Goal: Information Seeking & Learning: Learn about a topic

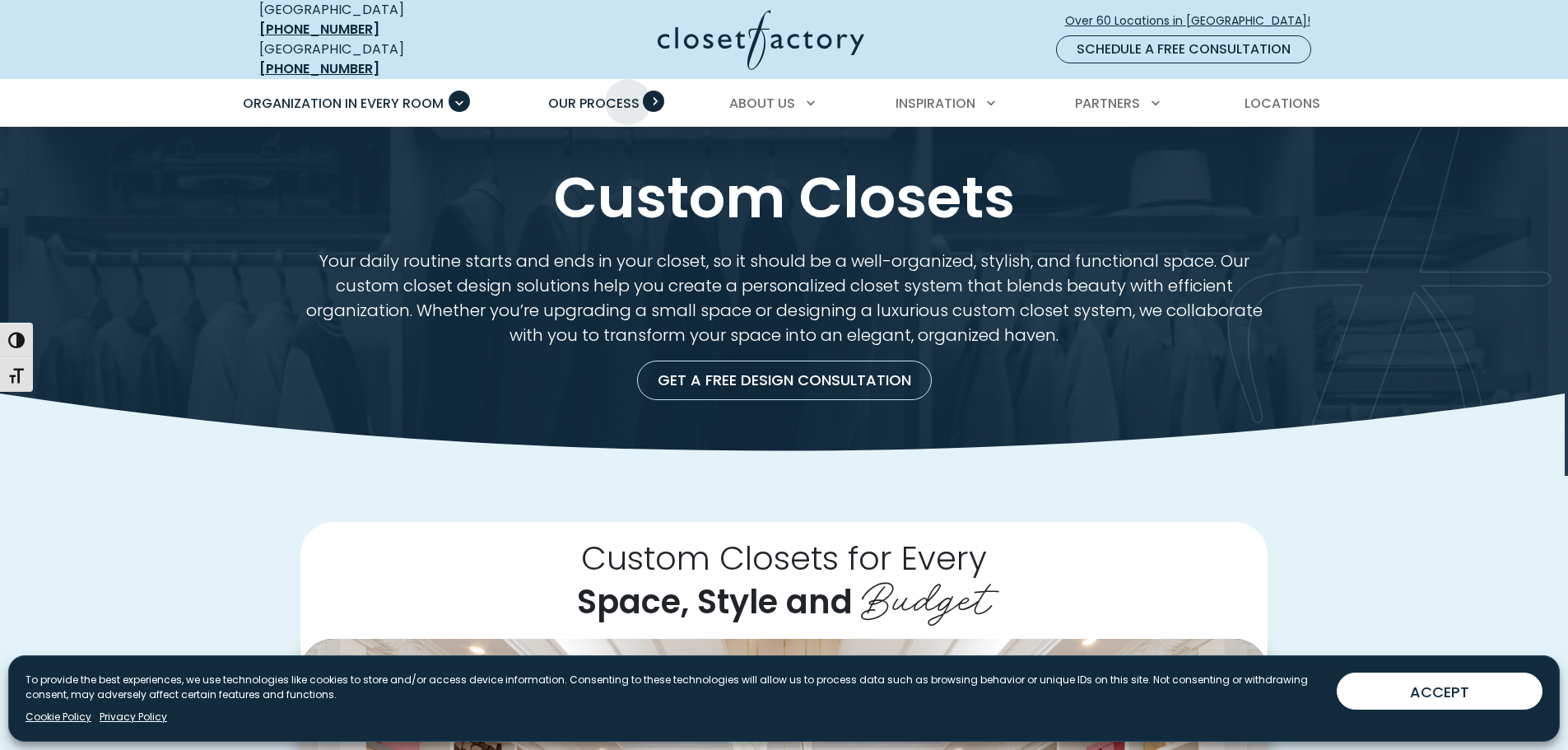
click at [597, 94] on span "Our Process" at bounding box center [594, 103] width 91 height 19
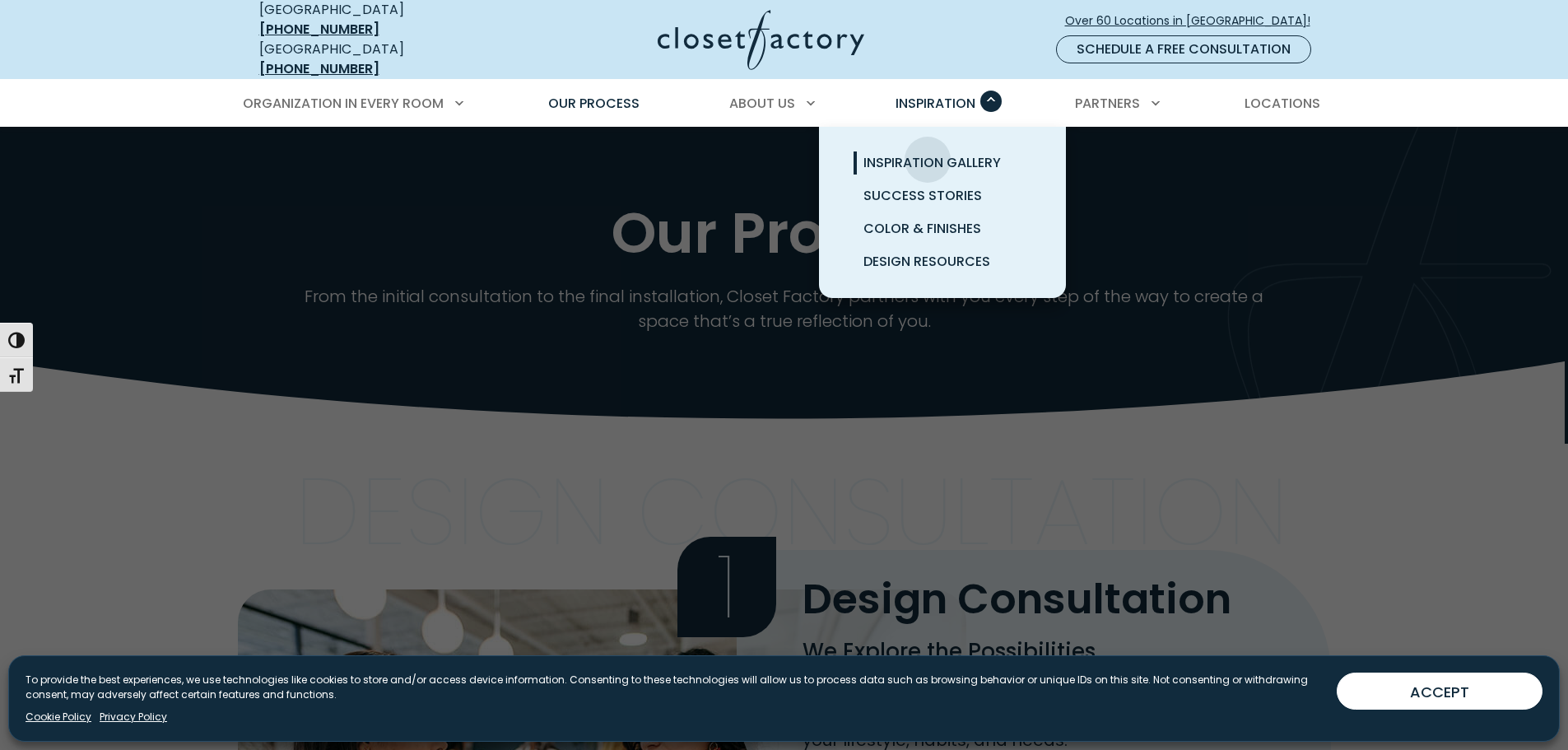
click at [927, 154] on span "Inspiration Gallery" at bounding box center [932, 163] width 138 height 19
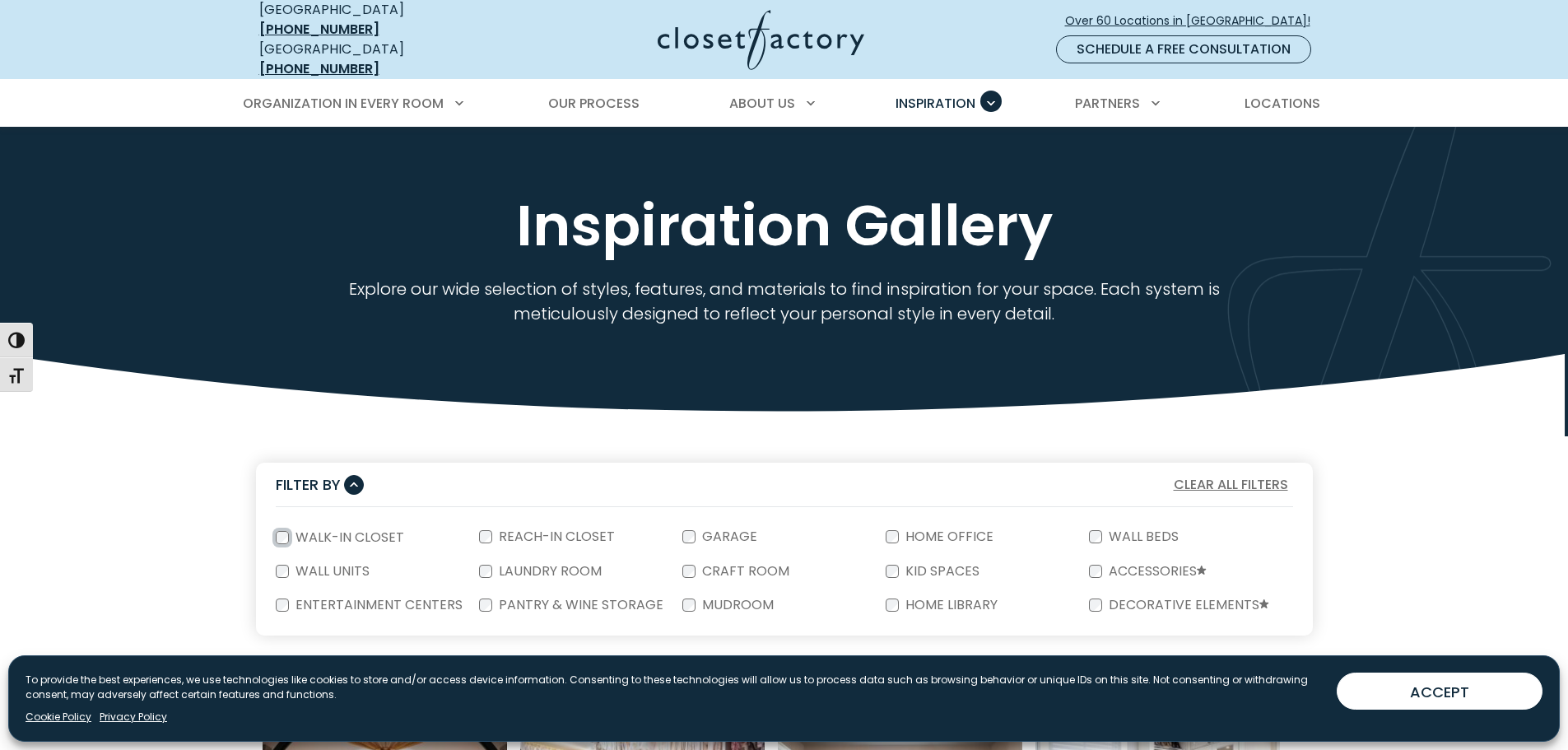
scroll to position [494, 0]
